Goal: Check status: Check status

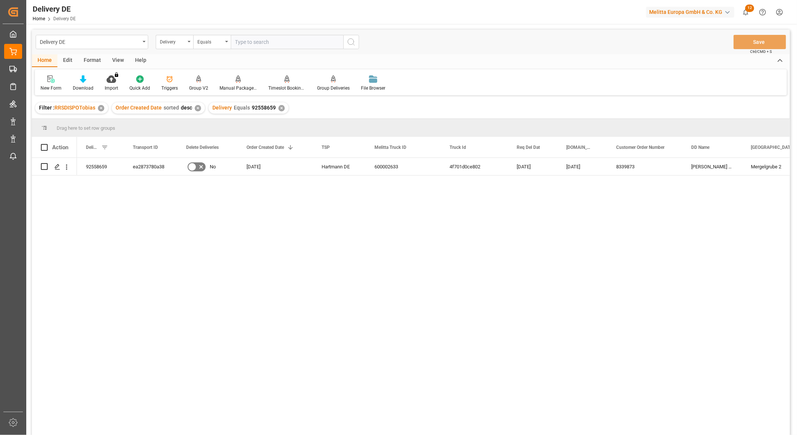
click at [252, 42] on input "text" at bounding box center [287, 42] width 113 height 14
paste input "92558594"
type input "92558594"
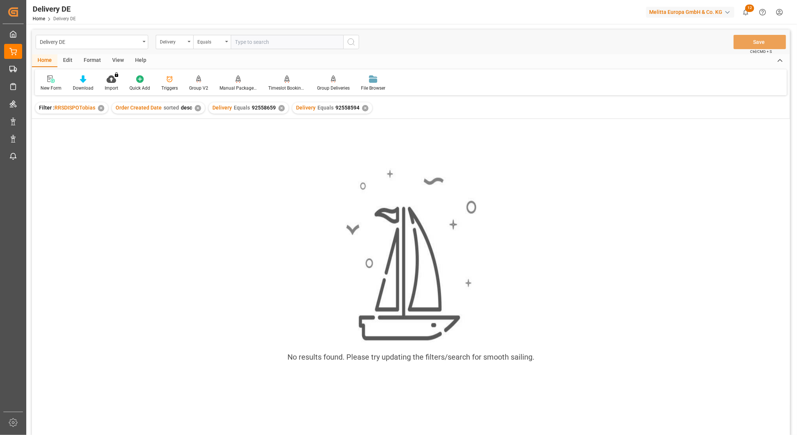
click at [282, 104] on div "Delivery Equals 92558659 ✕" at bounding box center [249, 107] width 80 height 11
click at [278, 108] on div "✕" at bounding box center [281, 108] width 6 height 6
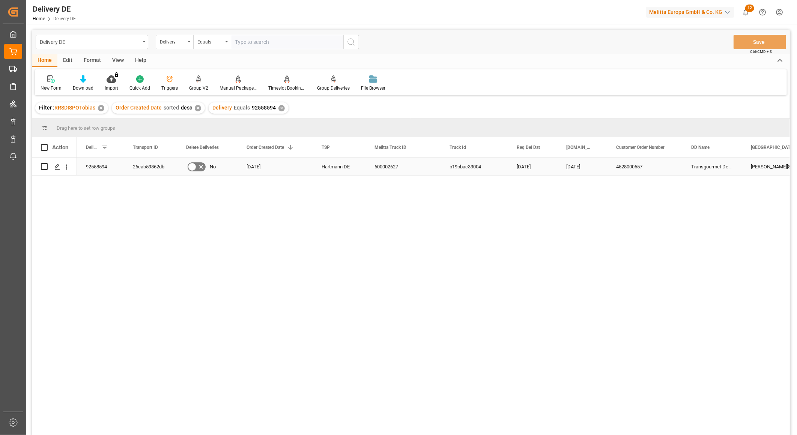
click at [155, 164] on div "26cab59862db" at bounding box center [150, 166] width 53 height 17
click at [249, 41] on input "text" at bounding box center [287, 42] width 113 height 14
type input "92559840"
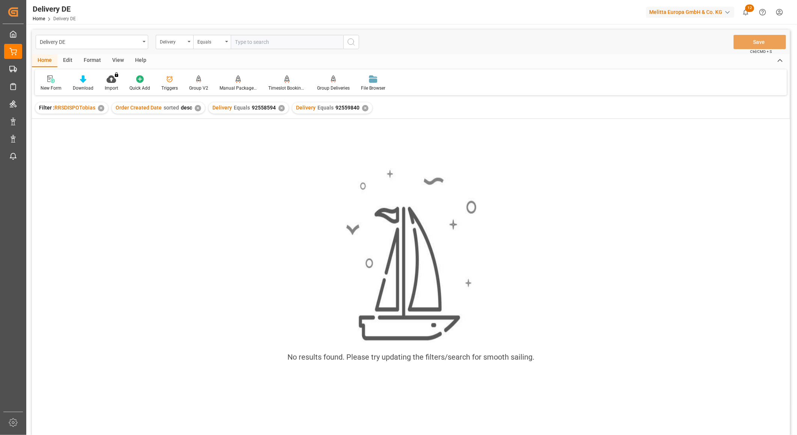
click at [280, 108] on div "✕" at bounding box center [281, 108] width 6 height 6
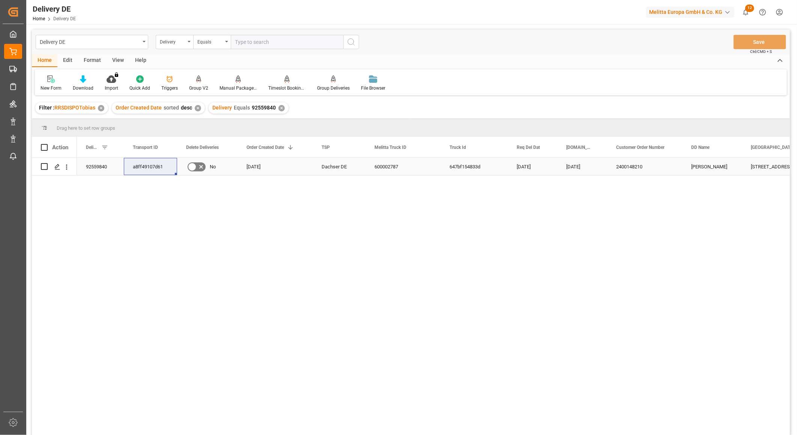
click at [92, 166] on div "92559840" at bounding box center [100, 166] width 47 height 17
click at [140, 163] on div "a8ff49107d61" at bounding box center [150, 166] width 53 height 17
click at [249, 47] on input "text" at bounding box center [287, 42] width 113 height 14
paste input "92558183"
type input "92558183"
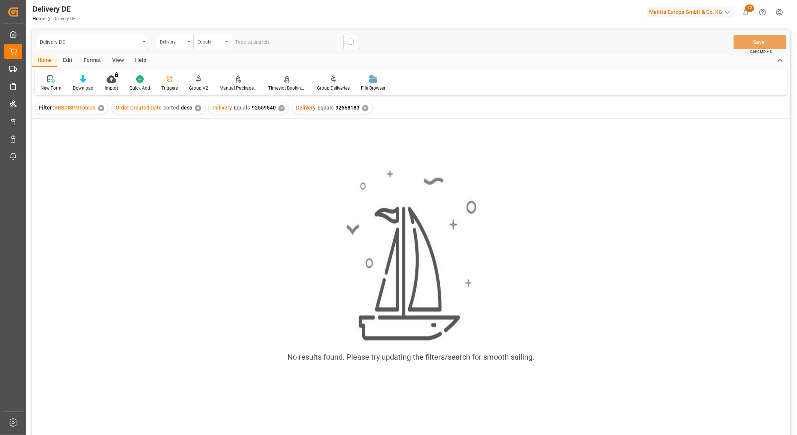
click at [278, 107] on div "✕" at bounding box center [281, 108] width 6 height 6
